Goal: Find contact information: Find contact information

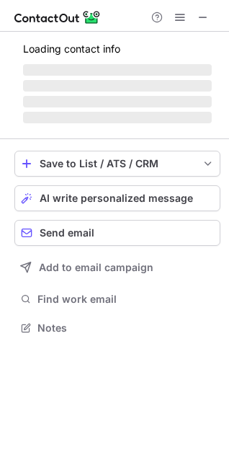
scroll to position [350, 229]
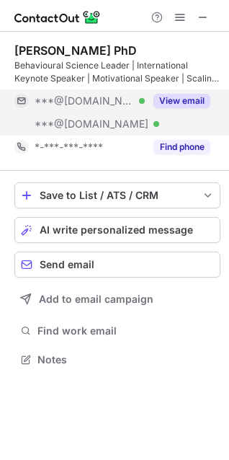
click at [189, 97] on button "View email" at bounding box center [182, 101] width 57 height 14
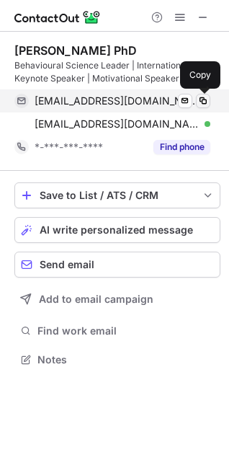
click at [200, 104] on span at bounding box center [204, 101] width 12 height 12
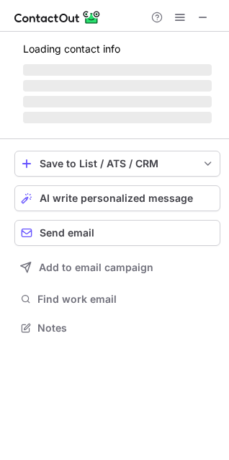
scroll to position [337, 229]
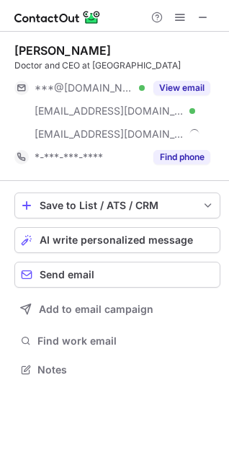
scroll to position [360, 229]
drag, startPoint x: 208, startPoint y: 17, endPoint x: 211, endPoint y: 34, distance: 17.7
click at [208, 17] on span at bounding box center [204, 18] width 12 height 12
